Goal: Transaction & Acquisition: Purchase product/service

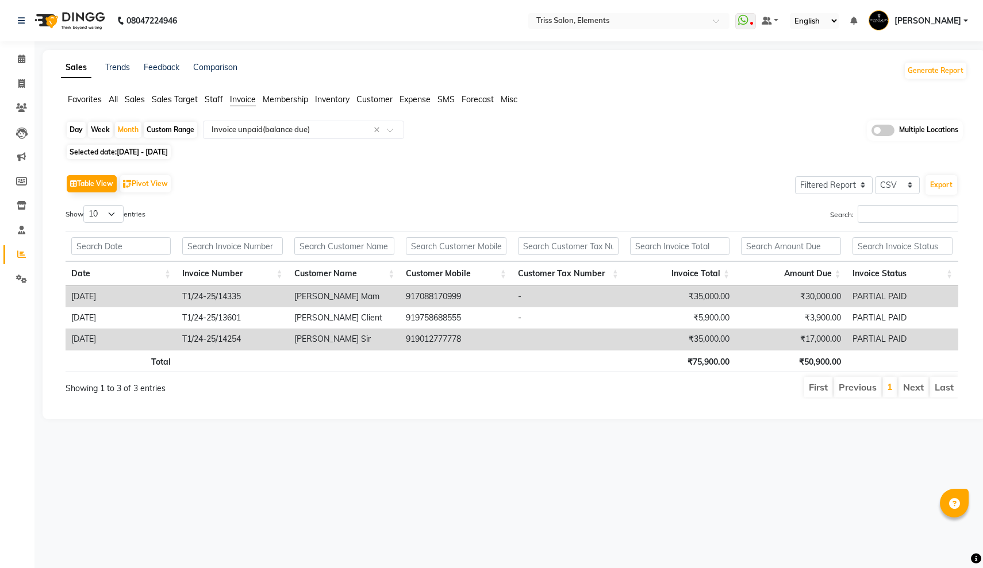
select select "filtered_report"
select select "csv"
click at [23, 87] on icon at bounding box center [21, 83] width 6 height 9
select select "service"
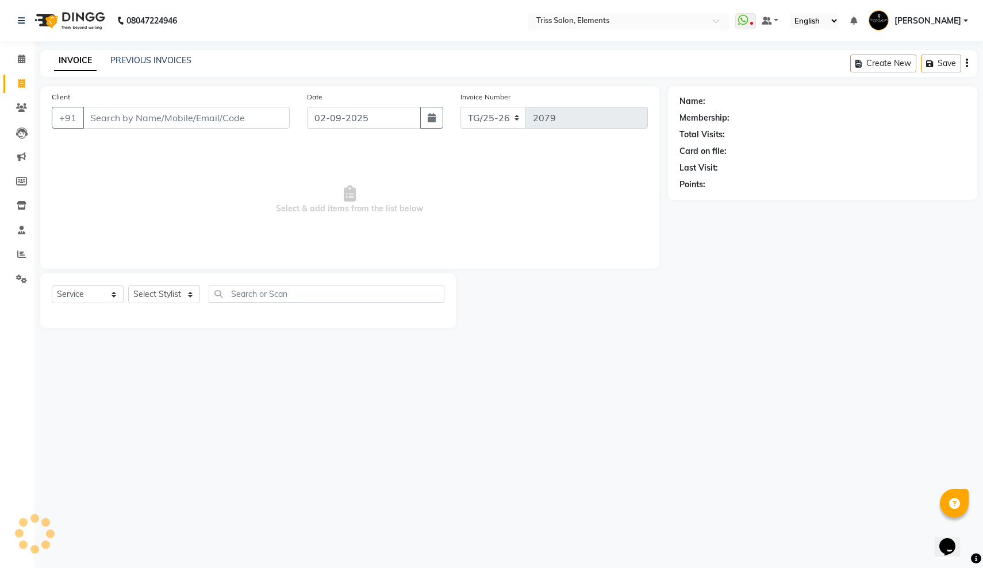
click at [534, 22] on input "text" at bounding box center [617, 21] width 167 height 11
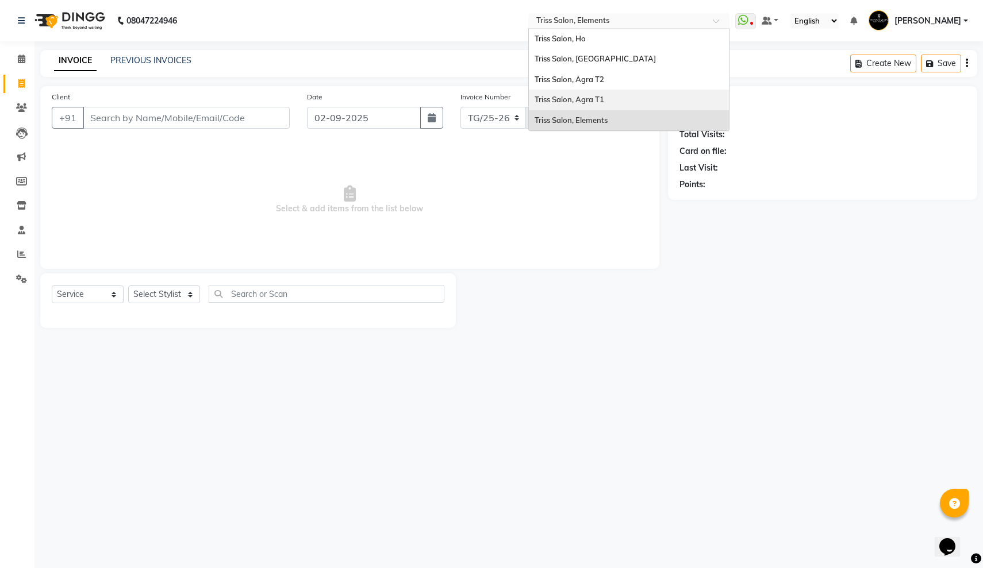
click at [529, 104] on div "Triss Salon, Agra T1" at bounding box center [629, 100] width 200 height 21
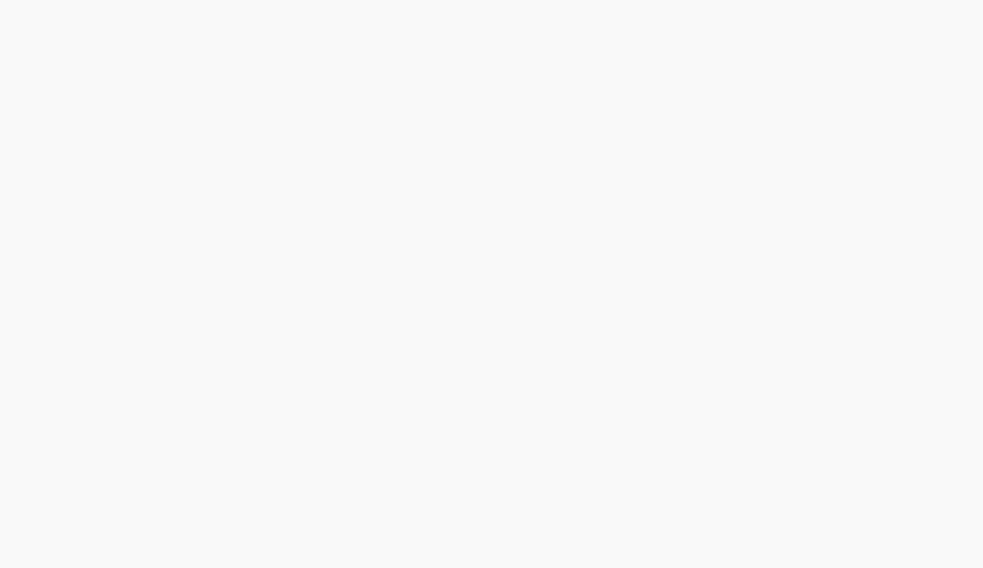
select select "service"
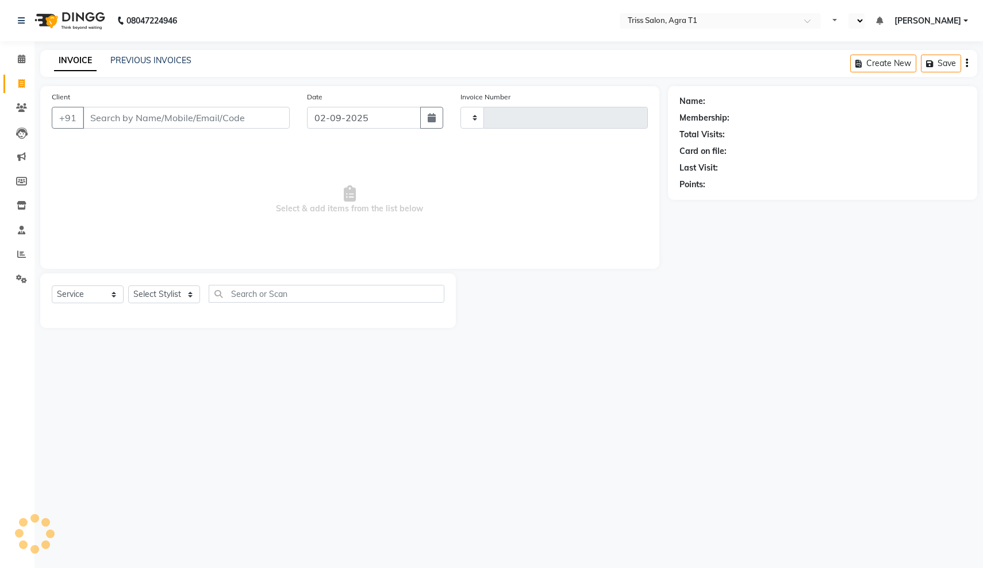
type input "6656"
select select "en"
select select "4300"
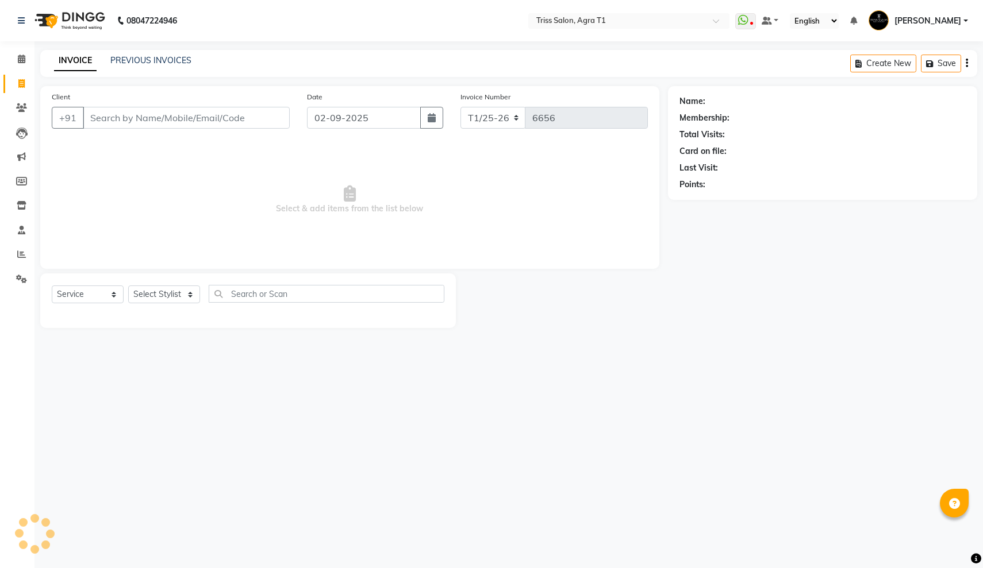
click at [112, 115] on input "Client" at bounding box center [186, 118] width 207 height 22
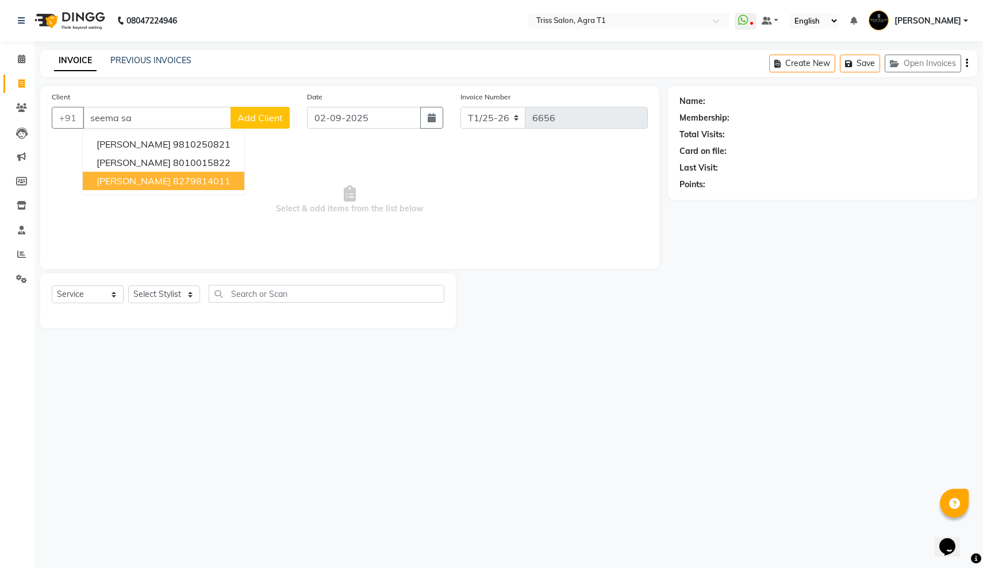
click at [138, 180] on span "[PERSON_NAME]" at bounding box center [134, 180] width 74 height 11
type input "8279814011"
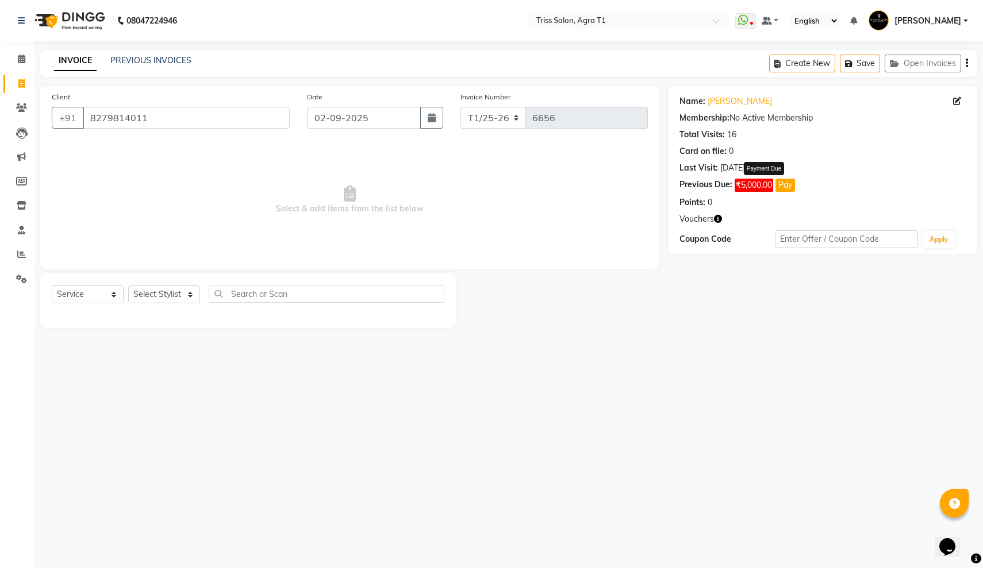
click at [790, 189] on button "Pay" at bounding box center [785, 185] width 20 height 13
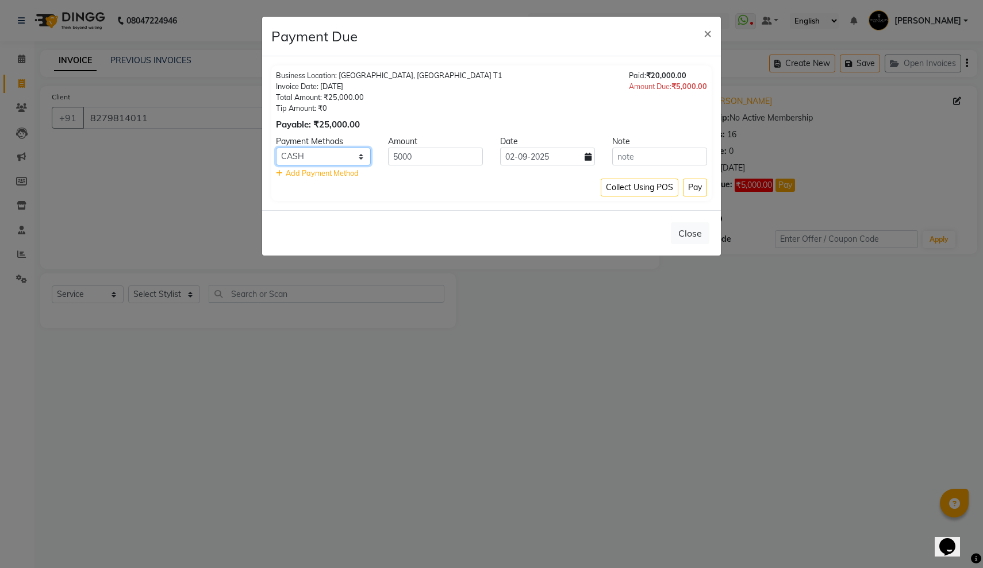
select select "6"
click at [692, 185] on button "Pay" at bounding box center [695, 188] width 24 height 18
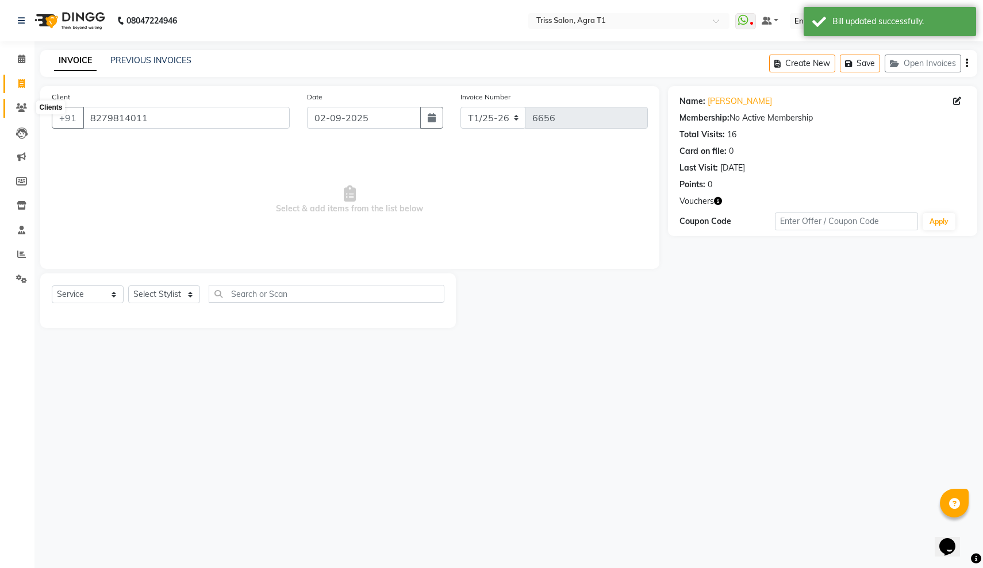
click at [17, 105] on icon at bounding box center [21, 107] width 11 height 9
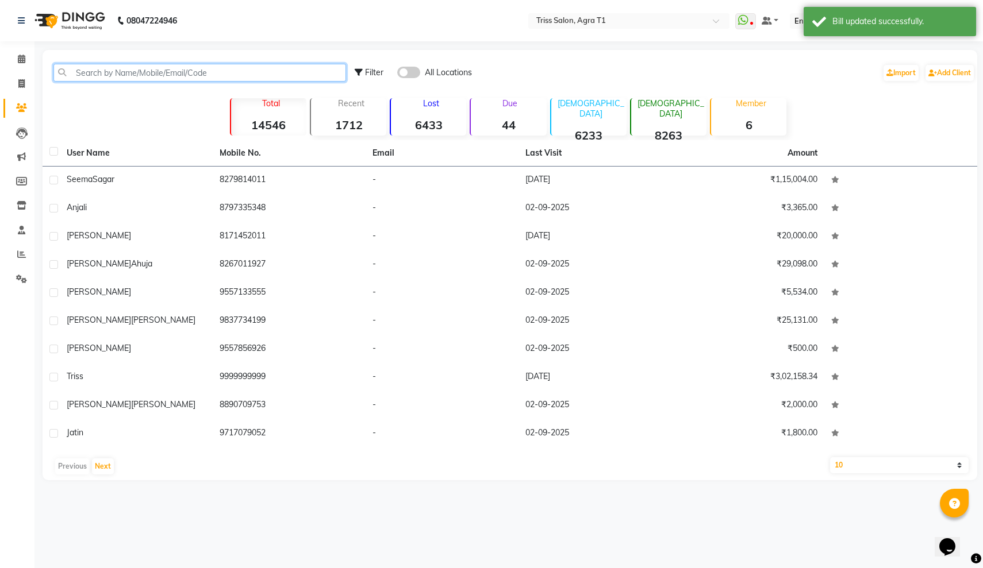
click at [111, 78] on input "text" at bounding box center [199, 73] width 292 height 18
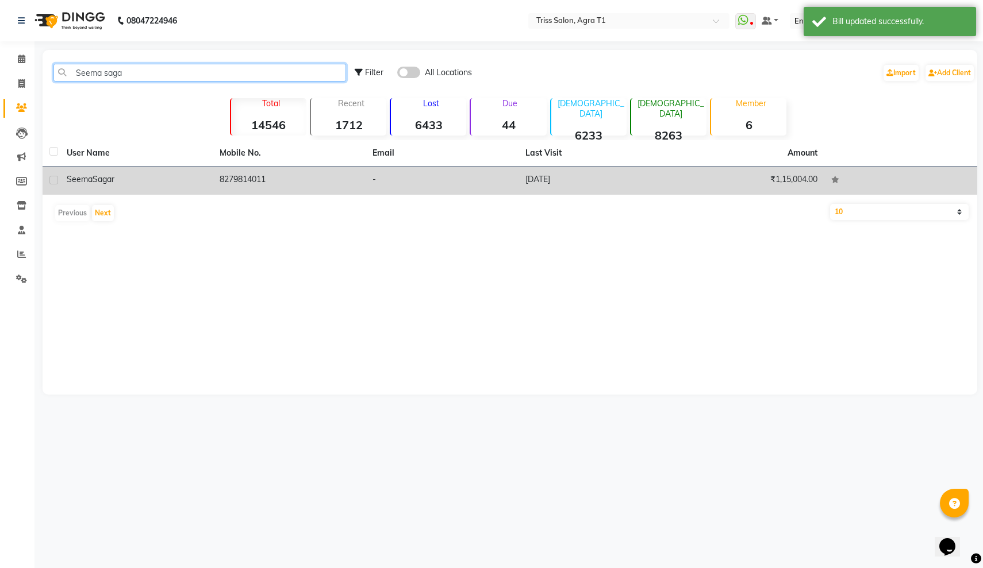
type input "Seema saga"
click at [184, 175] on div "[PERSON_NAME]" at bounding box center [136, 180] width 139 height 12
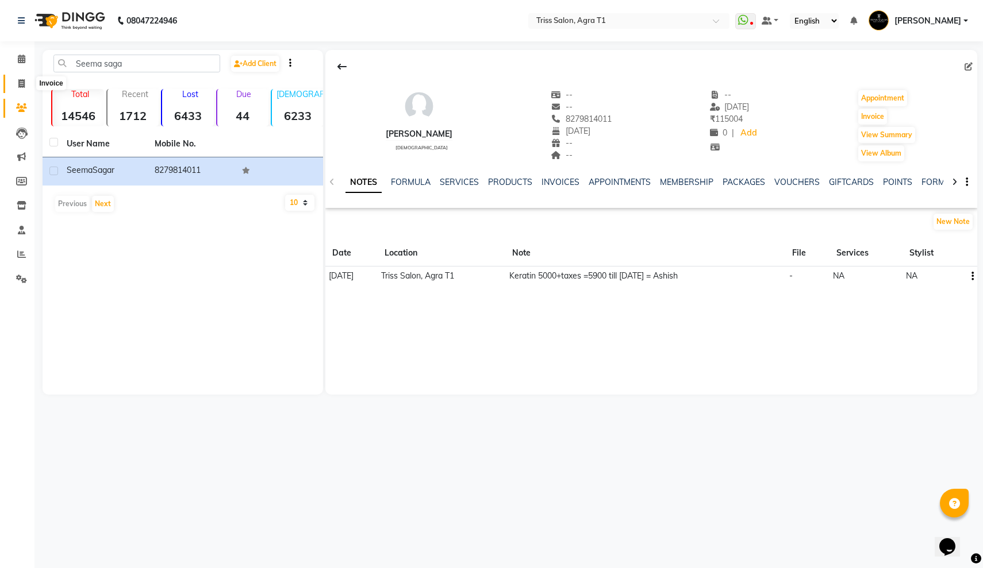
click at [24, 84] on icon at bounding box center [21, 83] width 6 height 9
select select "service"
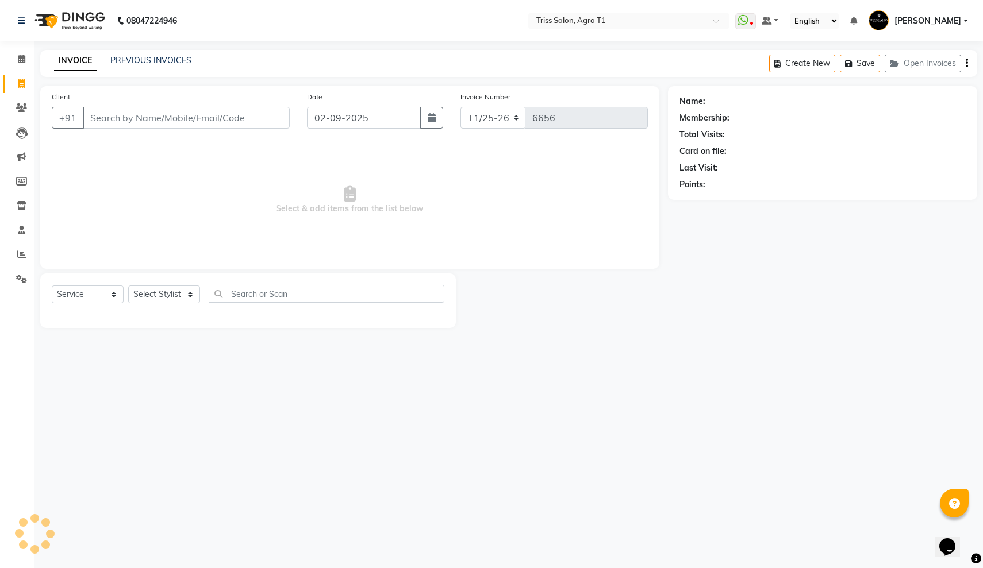
click at [115, 113] on input "Client" at bounding box center [186, 118] width 207 height 22
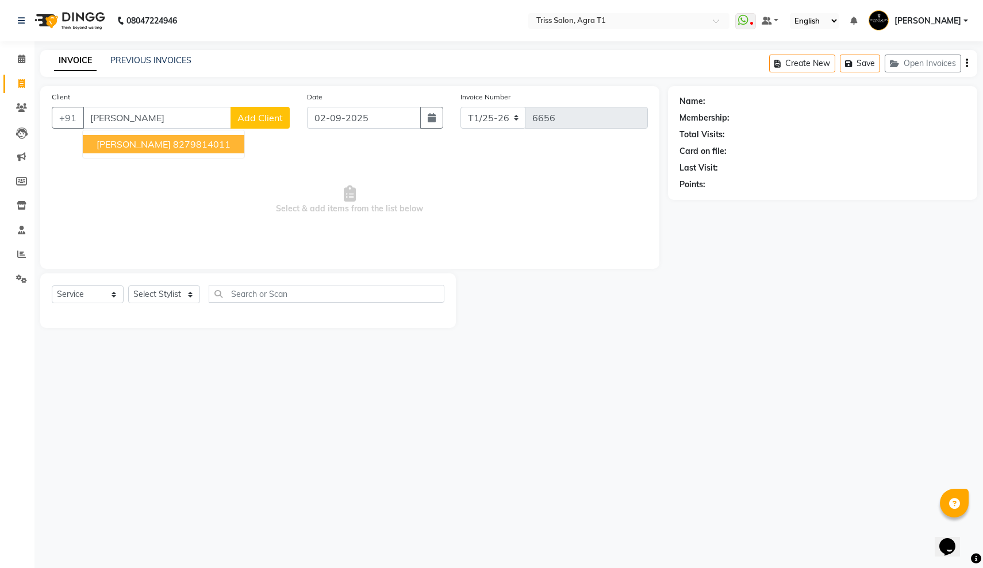
click at [155, 145] on button "[PERSON_NAME] 8279814011" at bounding box center [163, 144] width 161 height 18
type input "8279814011"
